Goal: Use online tool/utility: Utilize a website feature to perform a specific function

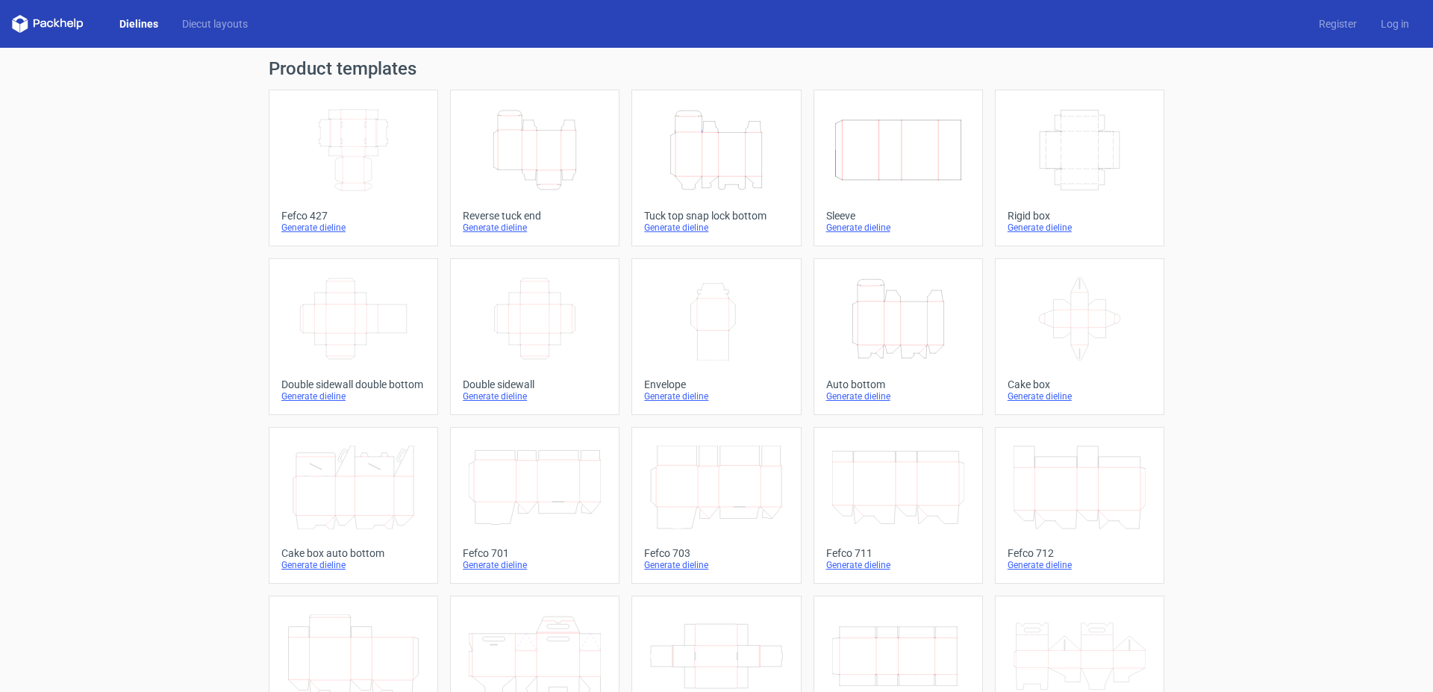
click at [528, 155] on icon "Height Depth Width" at bounding box center [535, 150] width 132 height 84
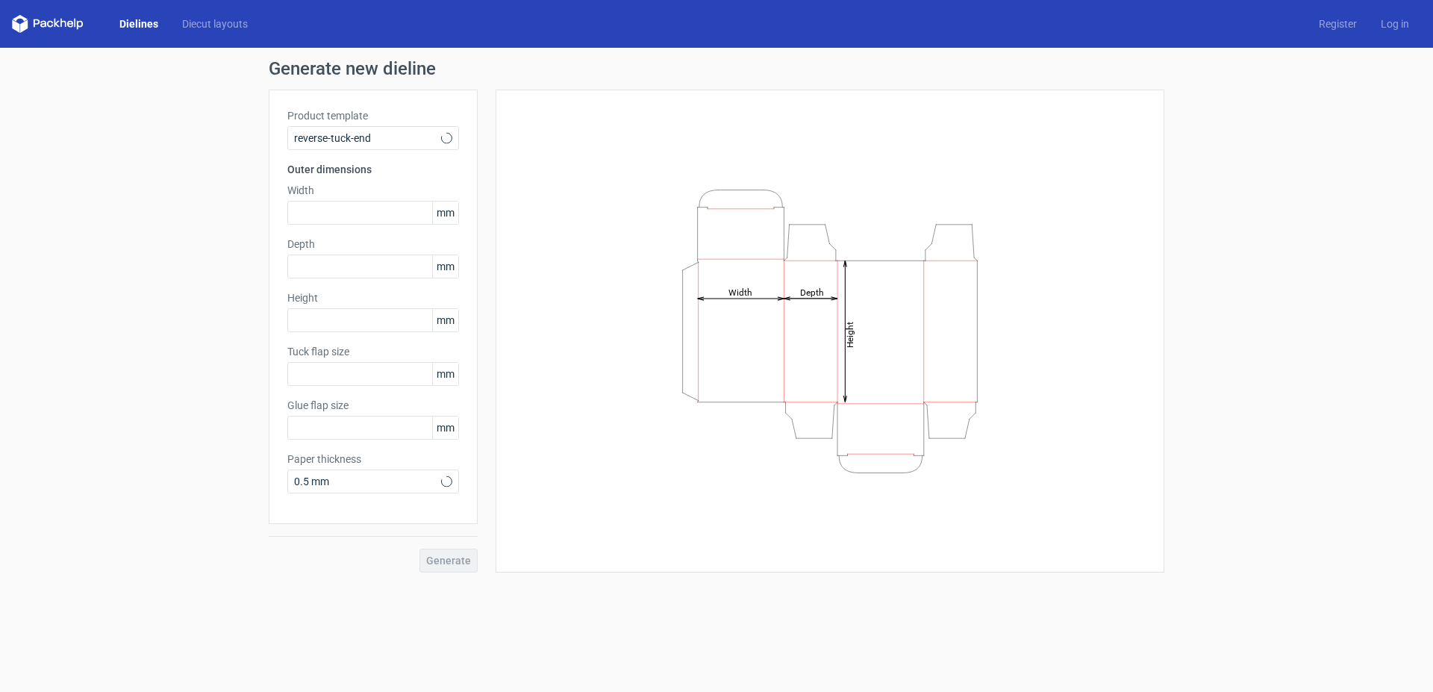
type input "15"
type input "10"
click at [211, 25] on link "Diecut layouts" at bounding box center [215, 23] width 90 height 15
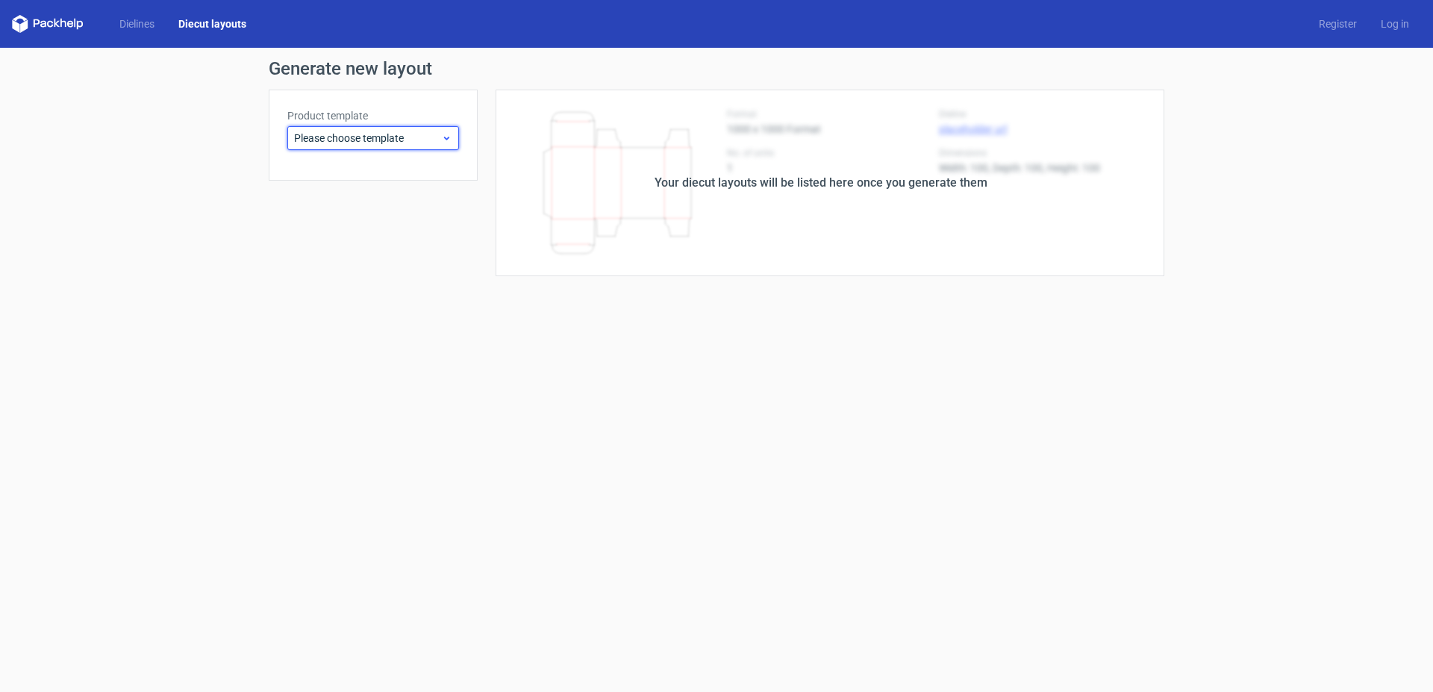
click at [427, 141] on span "Please choose template" at bounding box center [367, 138] width 147 height 15
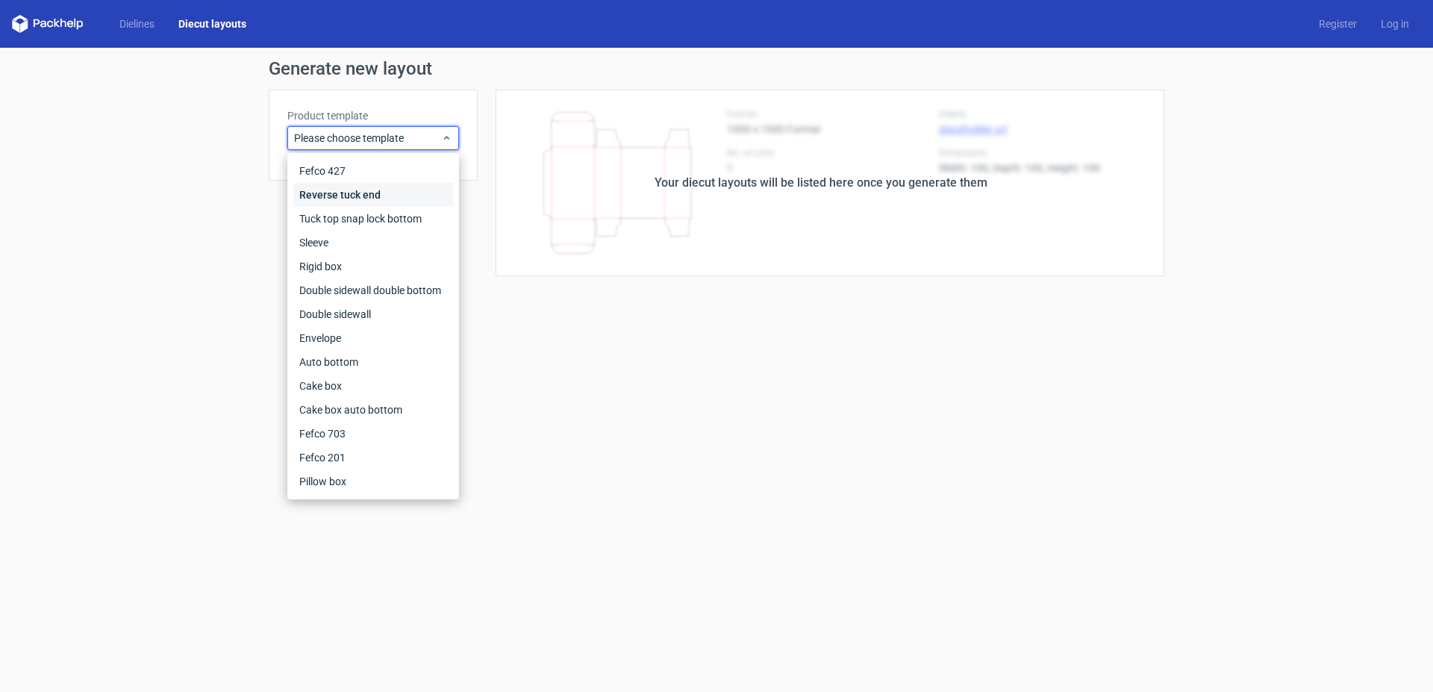
click at [357, 196] on div "Reverse tuck end" at bounding box center [373, 195] width 160 height 24
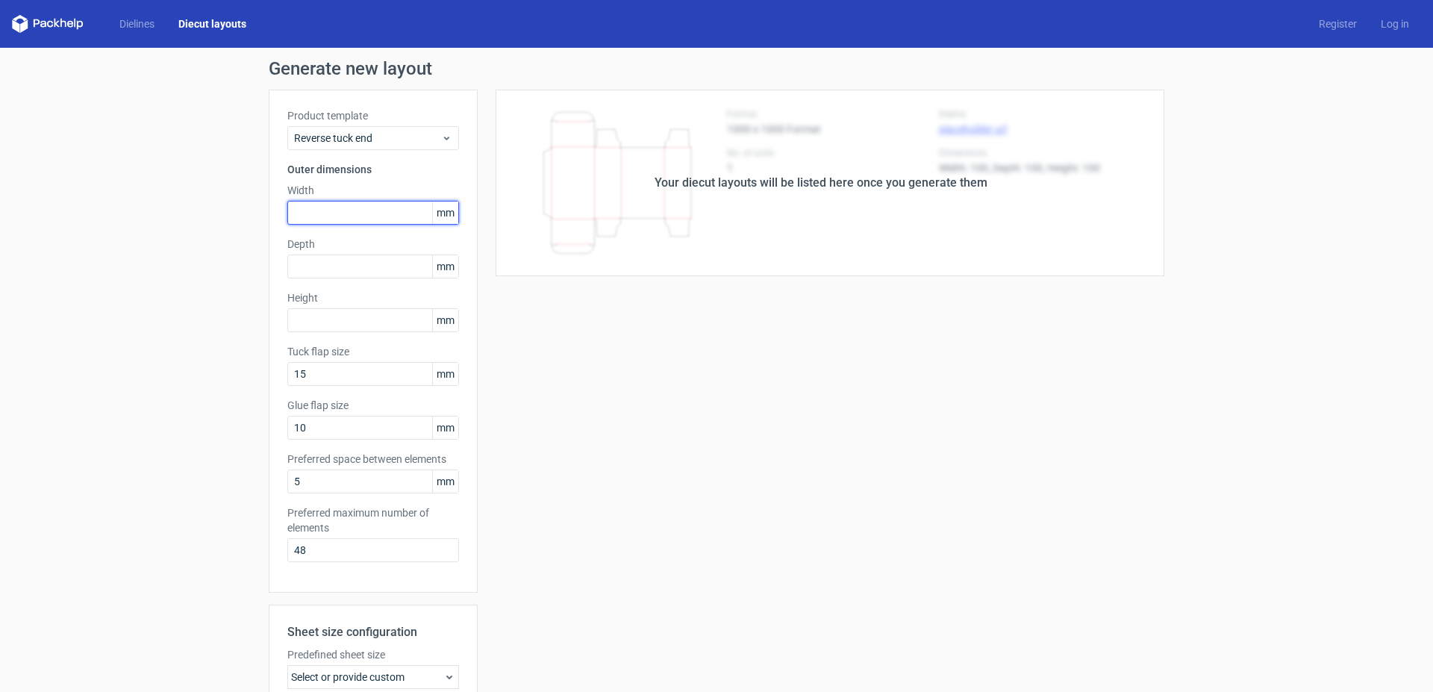
click at [336, 216] on input "text" at bounding box center [373, 213] width 172 height 24
type input "108"
click at [335, 267] on input "text" at bounding box center [373, 266] width 172 height 24
click at [374, 321] on input "text" at bounding box center [373, 320] width 172 height 24
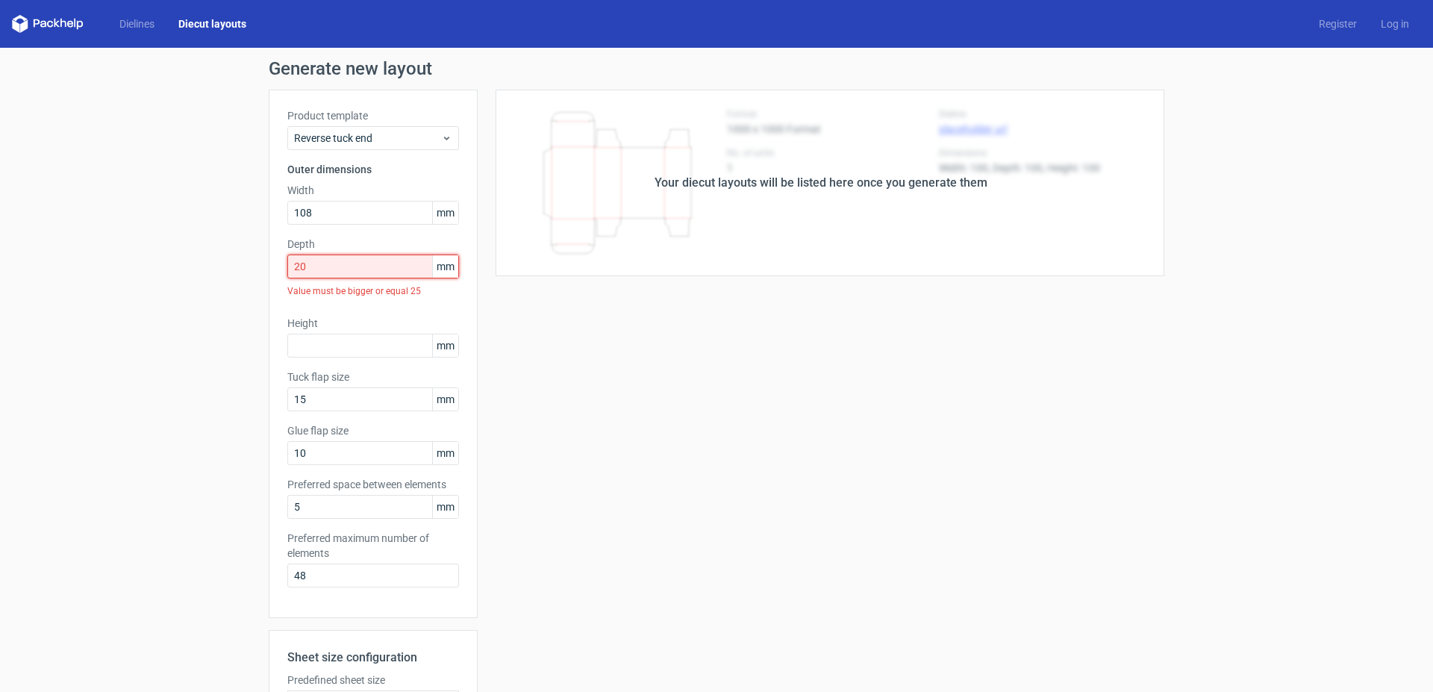
click at [330, 269] on input "20" at bounding box center [373, 266] width 172 height 24
click at [287, 267] on input "20" at bounding box center [373, 266] width 172 height 24
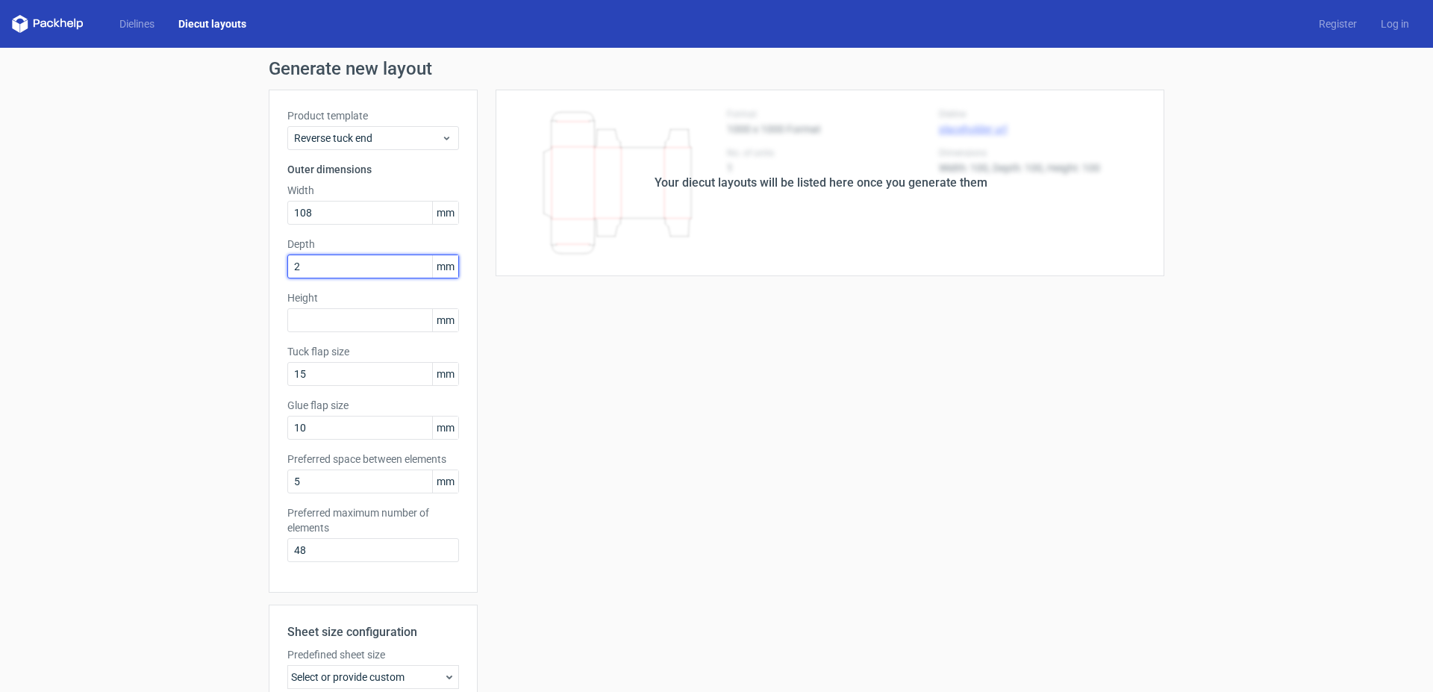
type input "25"
click at [323, 316] on input "text" at bounding box center [373, 320] width 172 height 24
click at [319, 316] on input "text" at bounding box center [373, 320] width 172 height 24
click at [318, 320] on input "text" at bounding box center [373, 320] width 172 height 24
click at [313, 316] on input "text" at bounding box center [373, 320] width 172 height 24
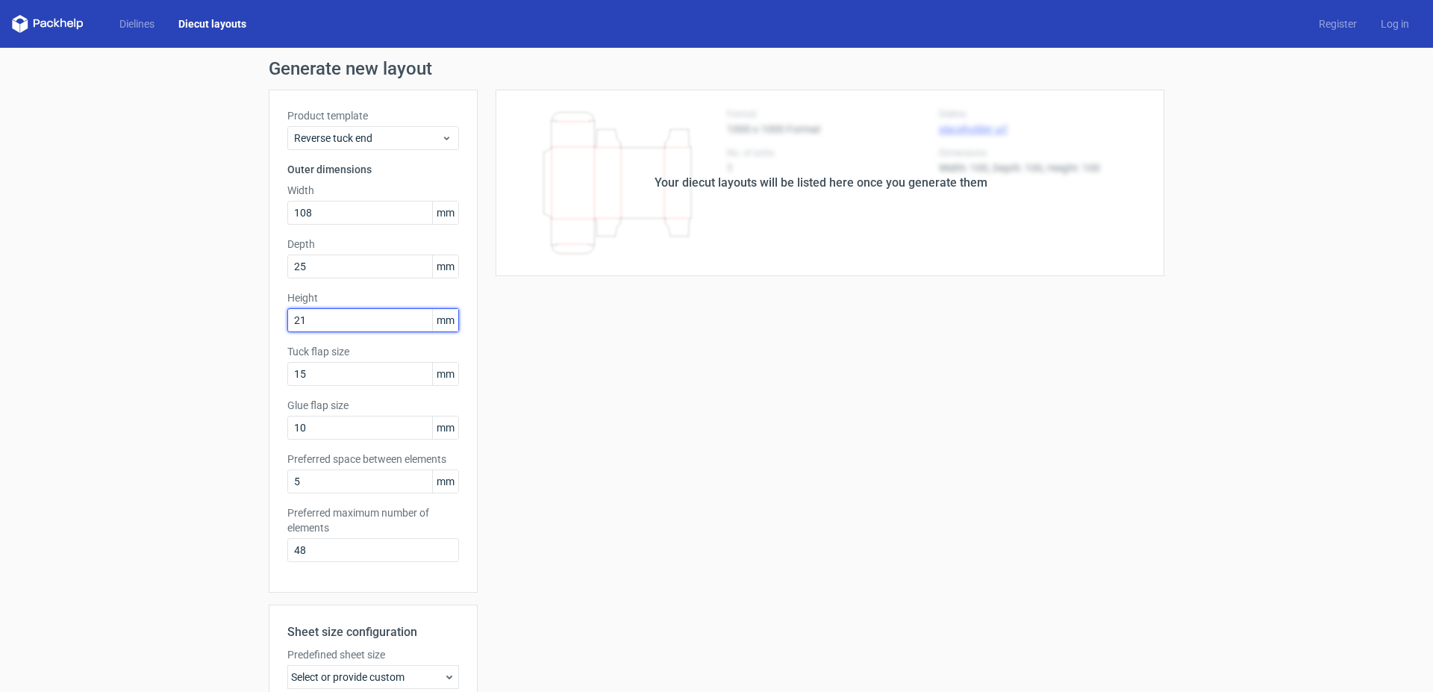
type input "217"
click at [305, 425] on input "10" at bounding box center [373, 428] width 172 height 24
drag, startPoint x: 301, startPoint y: 425, endPoint x: 293, endPoint y: 425, distance: 8.2
click at [293, 425] on input "10" at bounding box center [373, 428] width 172 height 24
type input "15"
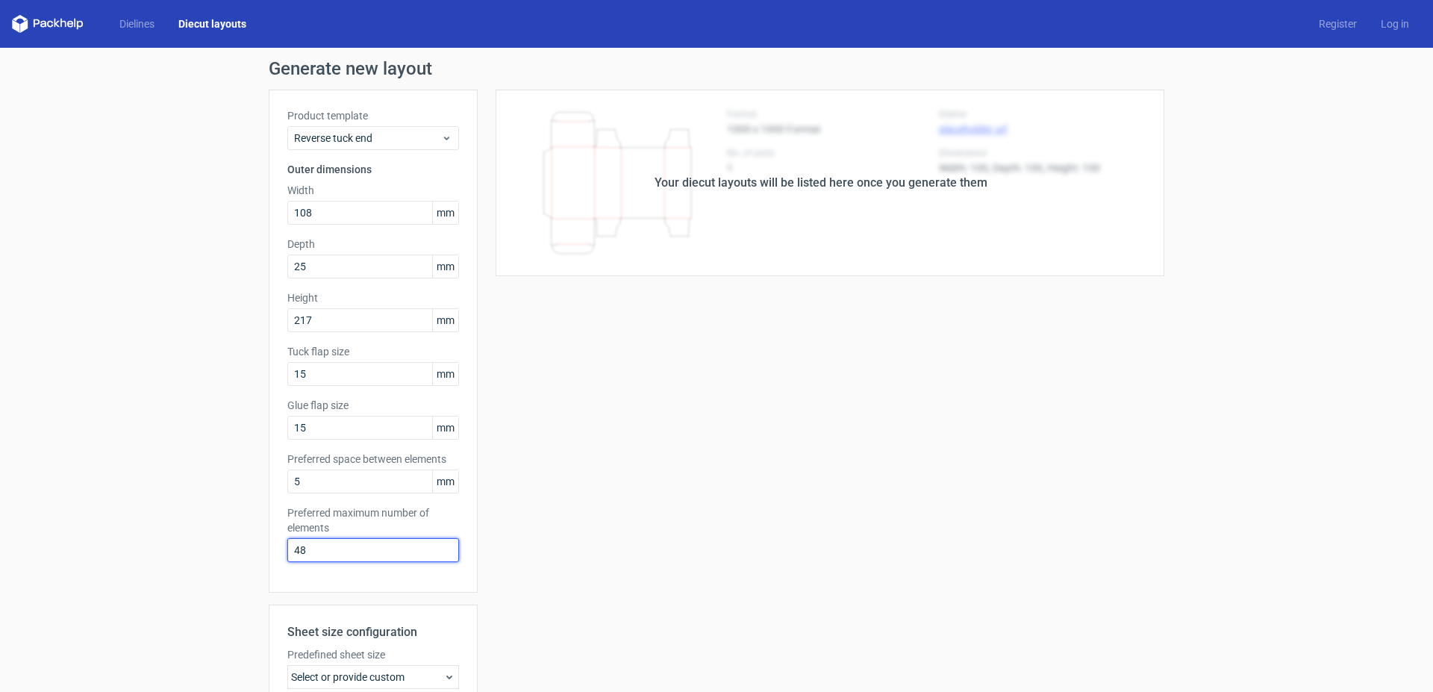
drag, startPoint x: 313, startPoint y: 550, endPoint x: 226, endPoint y: 546, distance: 87.4
click at [287, 546] on input "48" at bounding box center [373, 550] width 172 height 24
type input "1"
click at [303, 487] on input "5" at bounding box center [373, 481] width 172 height 24
click at [298, 481] on input "5" at bounding box center [373, 481] width 172 height 24
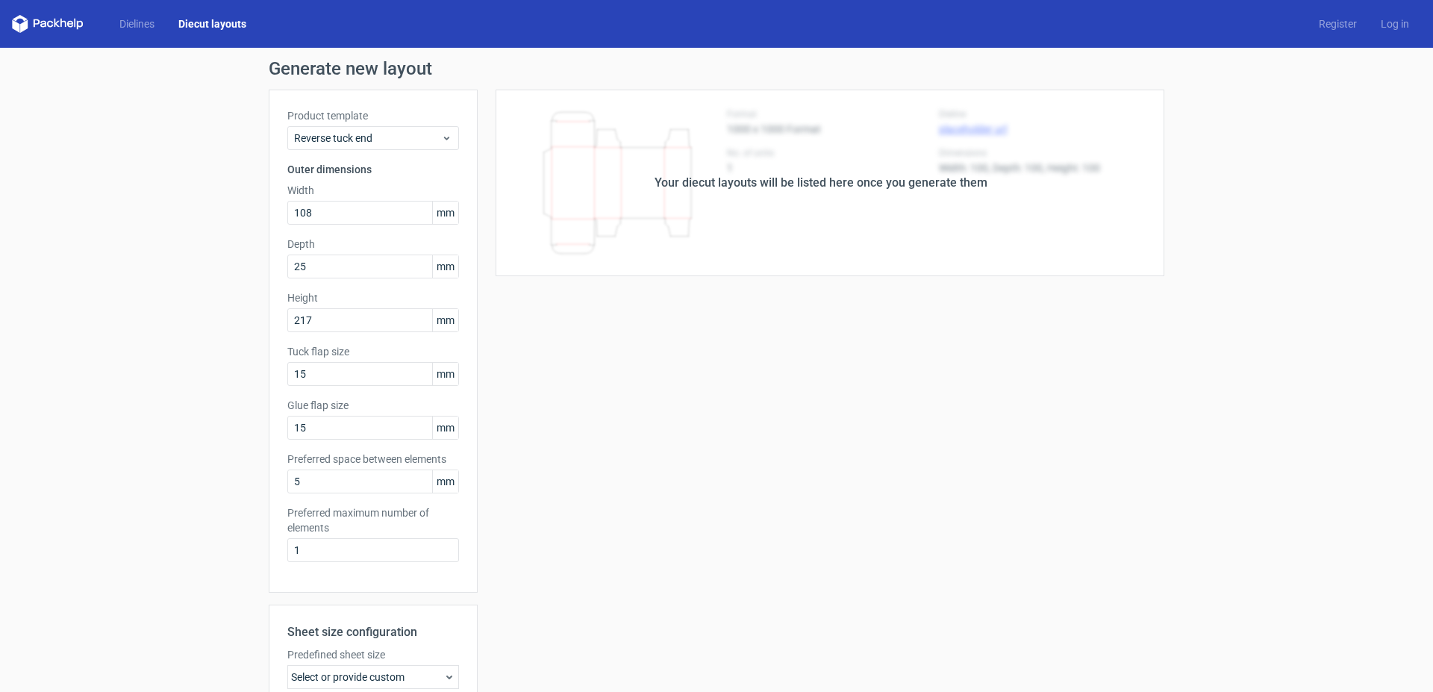
click at [719, 455] on div "Your diecut layouts will be listed here once you generate them Height Depth Wid…" at bounding box center [821, 495] width 687 height 810
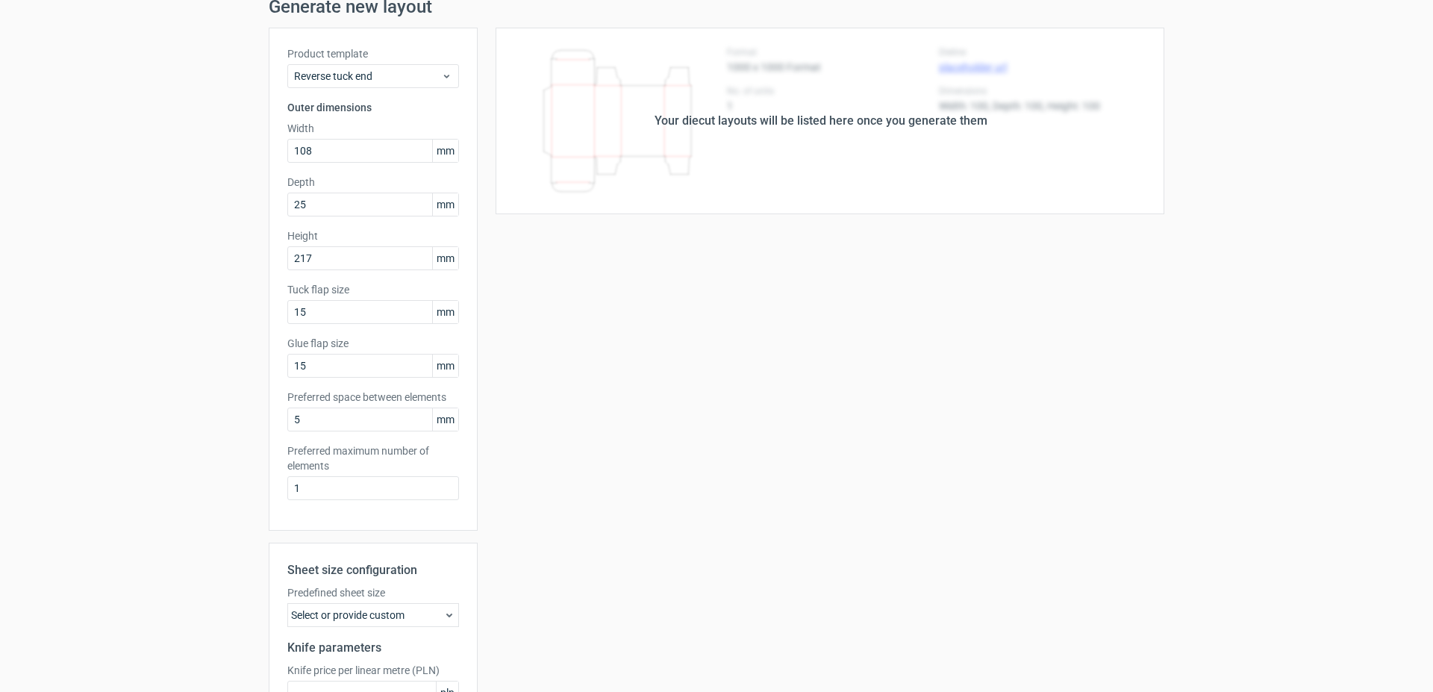
scroll to position [76, 0]
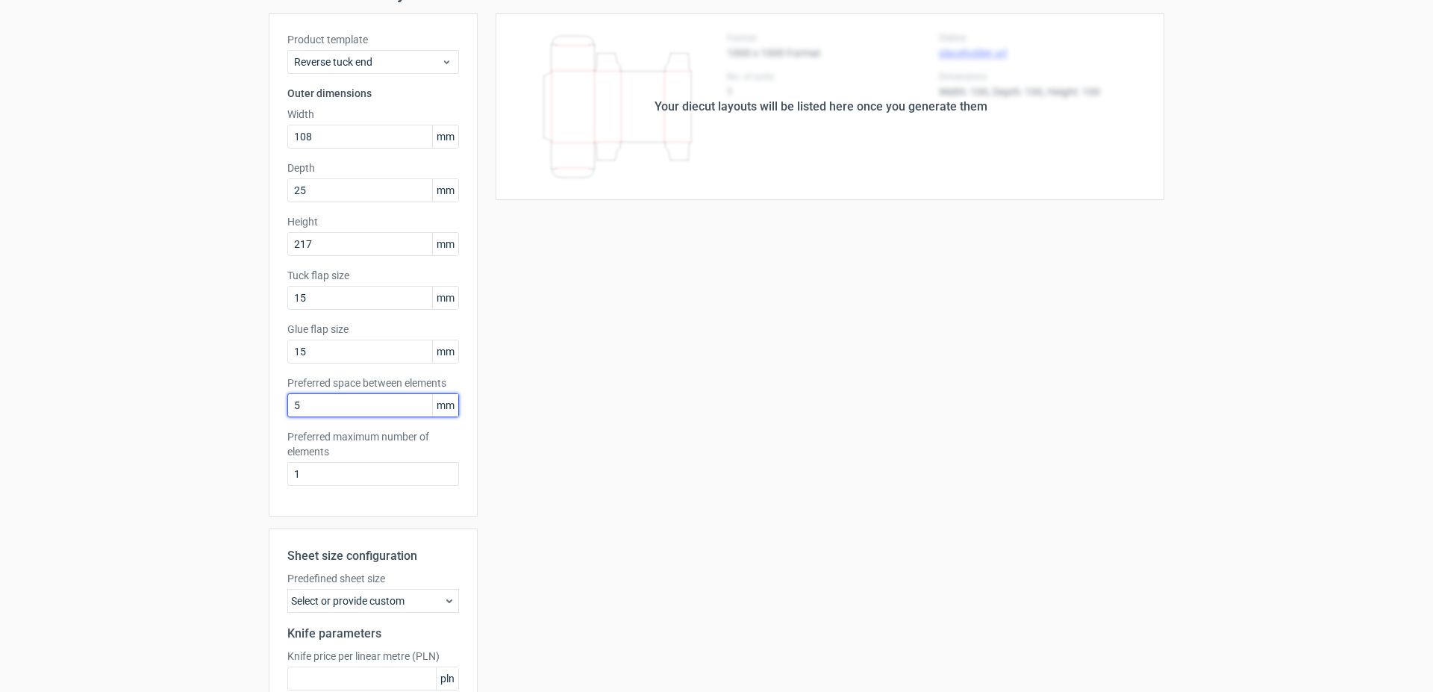
drag, startPoint x: 273, startPoint y: 398, endPoint x: 260, endPoint y: 396, distance: 13.6
click at [287, 396] on input "5" at bounding box center [373, 405] width 172 height 24
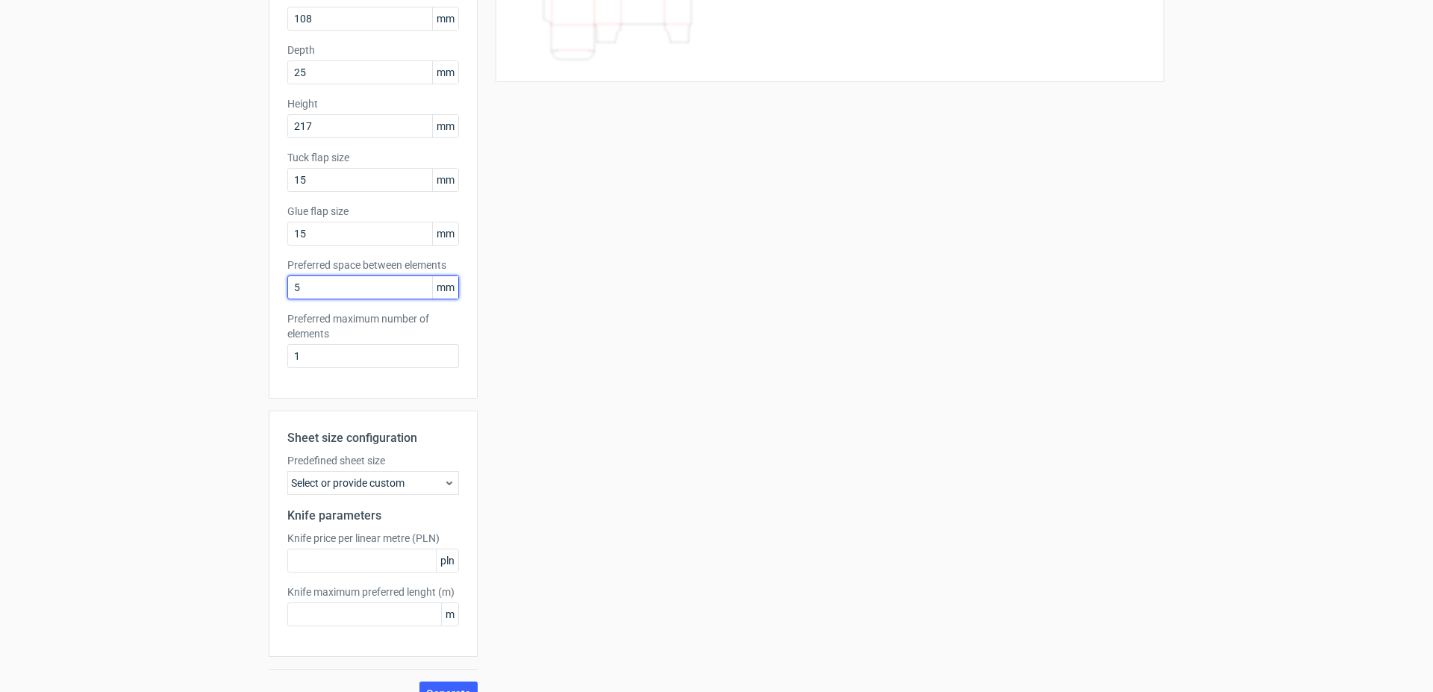
scroll to position [219, 0]
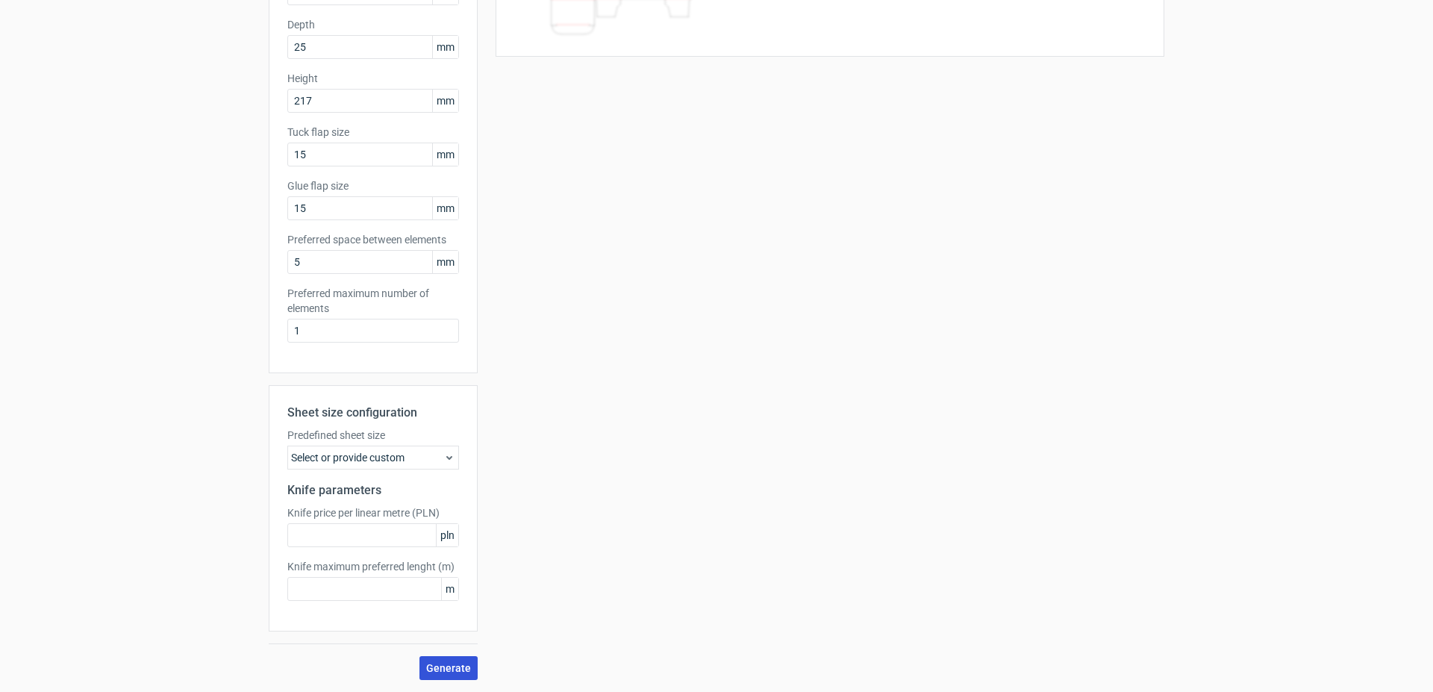
click at [447, 666] on span "Generate" at bounding box center [448, 668] width 45 height 10
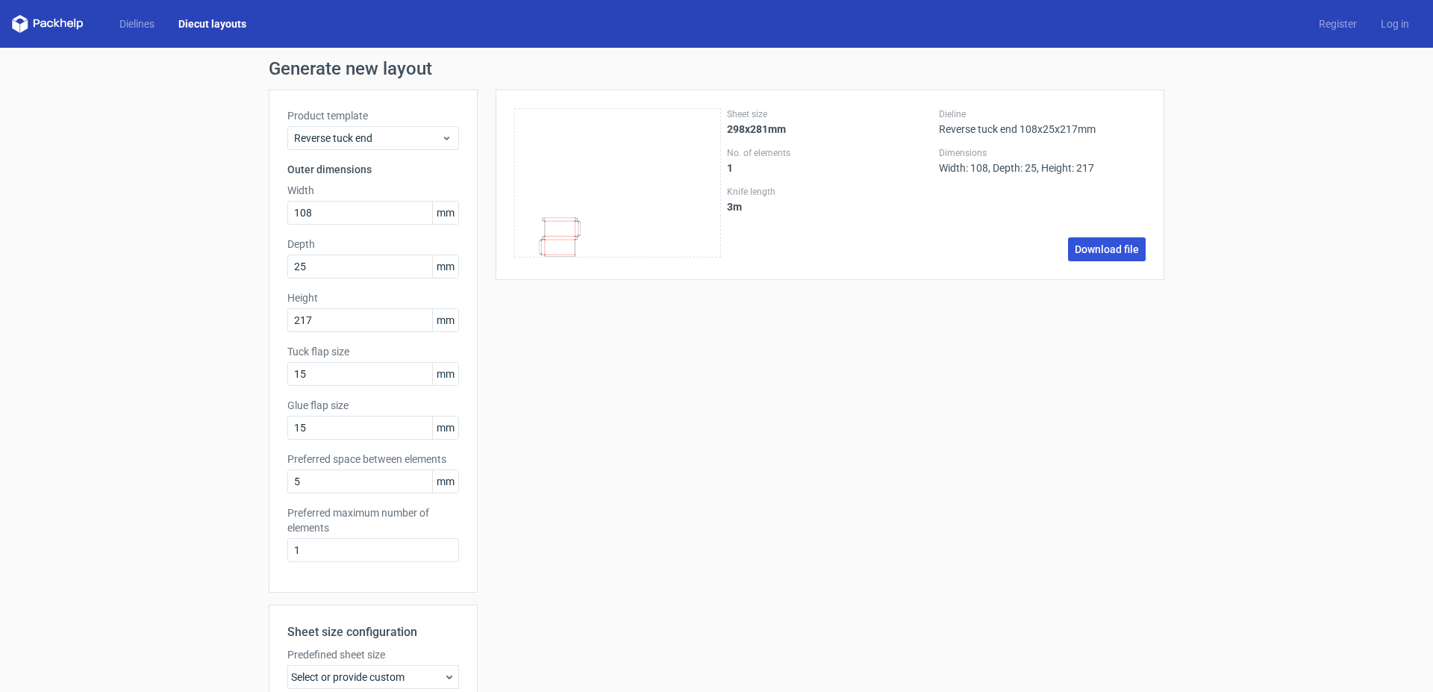
click at [1105, 248] on link "Download file" at bounding box center [1107, 249] width 78 height 24
